Goal: Task Accomplishment & Management: Use online tool/utility

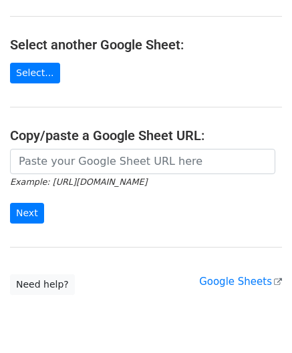
scroll to position [175, 0]
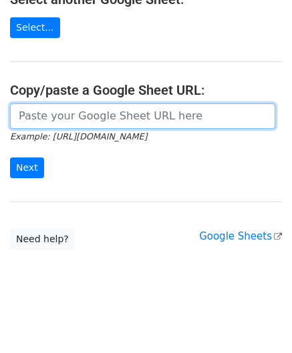
click at [56, 109] on input "url" at bounding box center [142, 115] width 265 height 25
paste input "[URL][DOMAIN_NAME]"
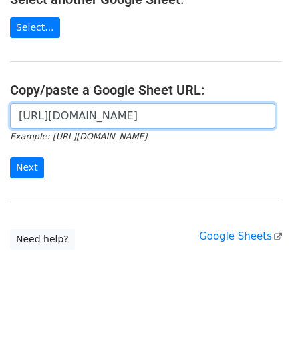
scroll to position [0, 288]
type input "[URL][DOMAIN_NAME]"
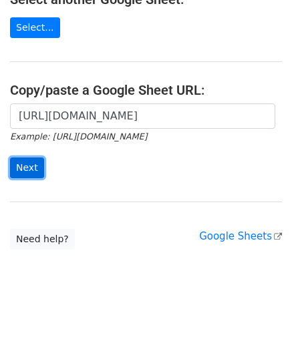
scroll to position [0, 0]
click at [28, 160] on input "Next" at bounding box center [27, 167] width 34 height 21
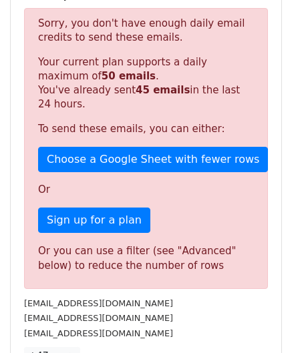
scroll to position [450, 0]
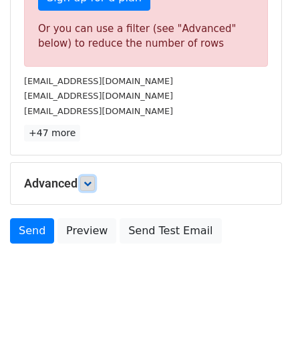
click at [90, 179] on icon at bounding box center [87, 183] width 8 height 8
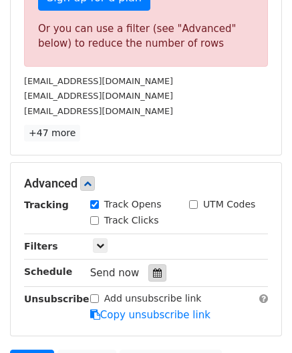
click at [149, 264] on div at bounding box center [157, 272] width 18 height 17
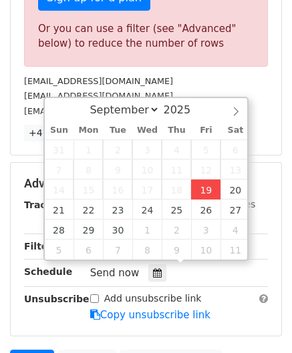
type input "2025-09-19 12:00"
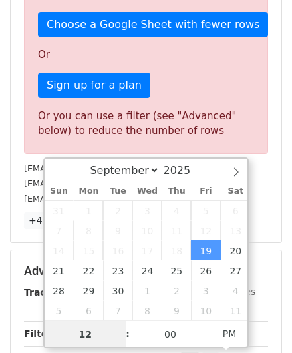
paste input "9"
type input "19"
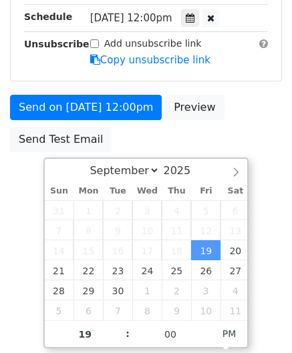
type input "2025-09-19 19:00"
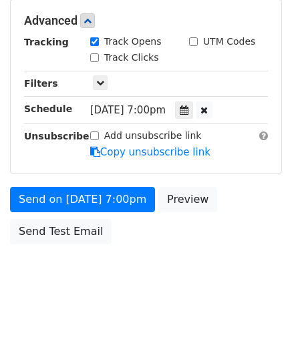
scroll to position [612, 0]
